Goal: Navigation & Orientation: Find specific page/section

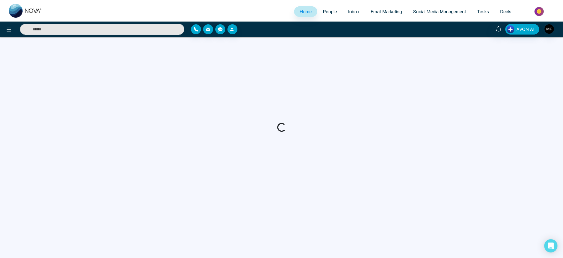
select select "*"
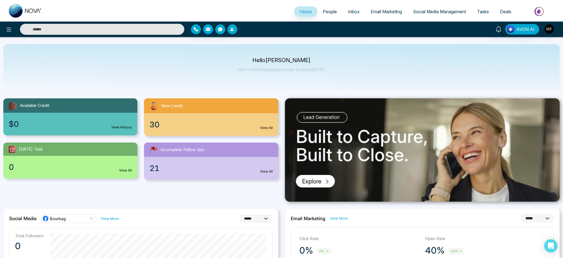
click at [335, 10] on link "People" at bounding box center [329, 11] width 25 height 10
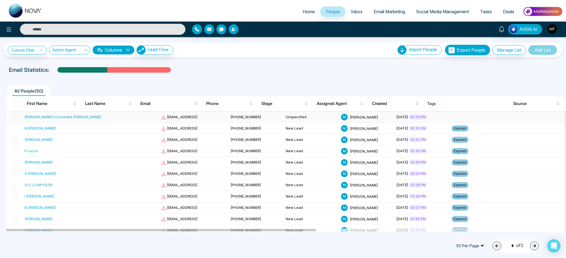
click at [104, 115] on td at bounding box center [131, 117] width 55 height 11
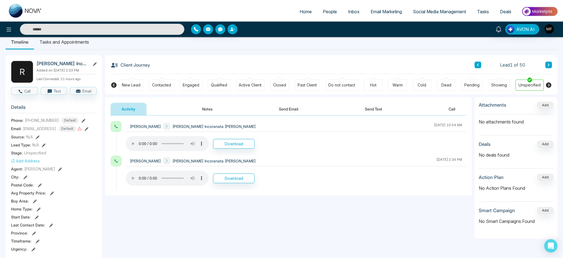
scroll to position [8, 0]
